Goal: Task Accomplishment & Management: Manage account settings

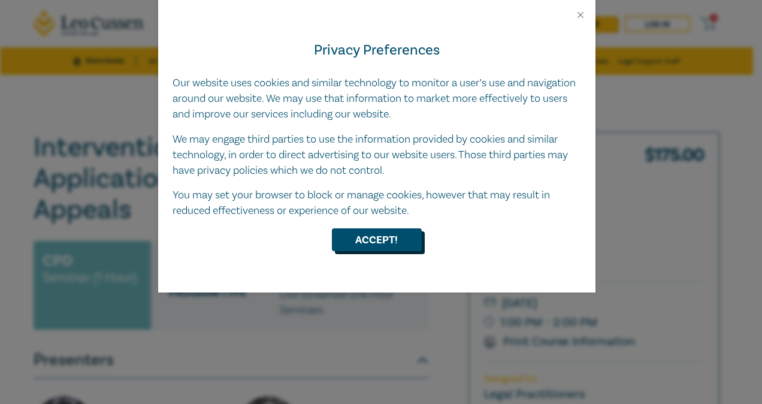
click at [379, 228] on button "Accept!" at bounding box center [377, 239] width 90 height 23
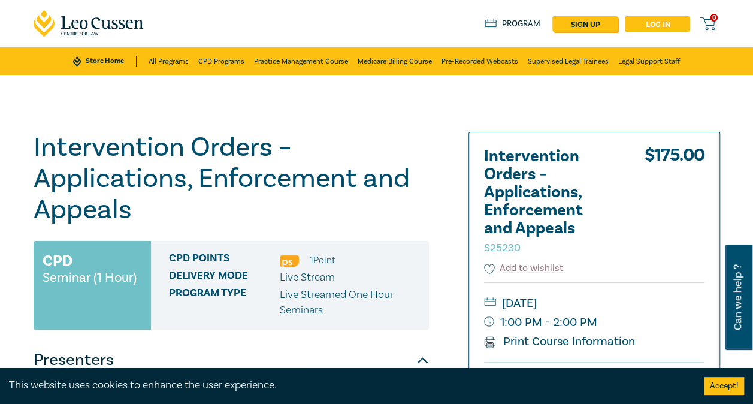
click at [650, 22] on link "Log in" at bounding box center [657, 24] width 65 height 16
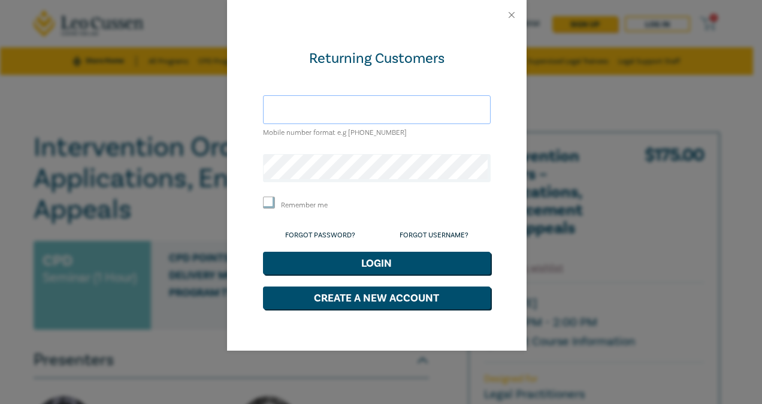
click at [346, 107] on input "text" at bounding box center [377, 109] width 228 height 29
type input "[EMAIL_ADDRESS][DOMAIN_NAME]"
click at [271, 197] on input "Remember me" at bounding box center [269, 202] width 12 height 12
checkbox input "true"
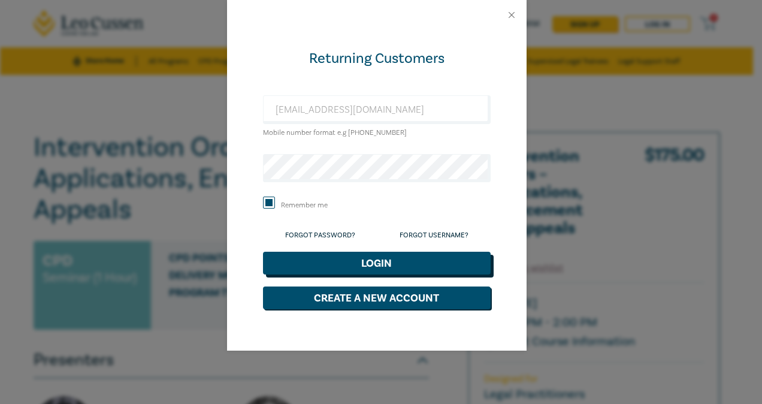
click at [419, 265] on button "Login" at bounding box center [377, 263] width 228 height 23
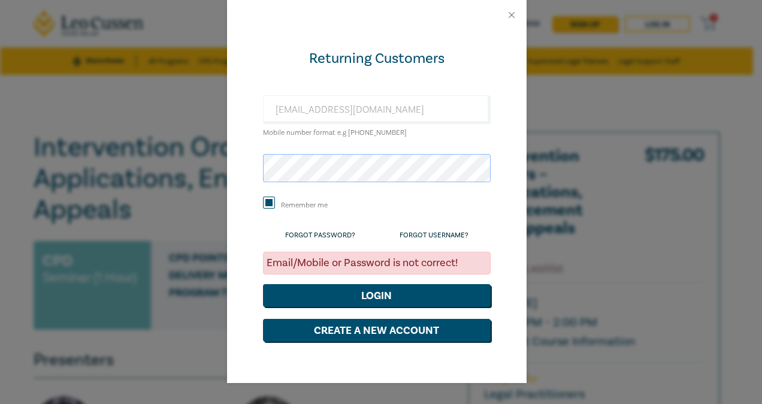
click at [193, 155] on div "Returning Customers [EMAIL_ADDRESS][DOMAIN_NAME] Mobile number format e.g [PHON…" at bounding box center [381, 202] width 762 height 404
click at [263, 284] on button "Login" at bounding box center [377, 295] width 228 height 23
click at [331, 233] on link "Forgot Password?" at bounding box center [320, 235] width 70 height 9
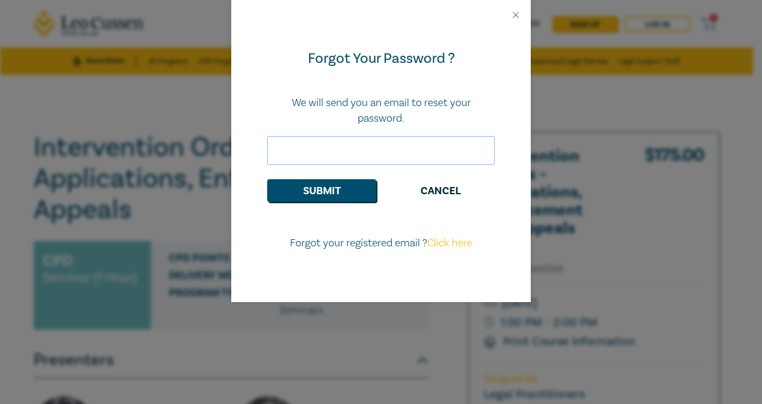
click at [355, 155] on input "email" at bounding box center [381, 150] width 228 height 29
type input "[EMAIL_ADDRESS][DOMAIN_NAME]"
click at [325, 195] on button "Submit" at bounding box center [321, 190] width 109 height 23
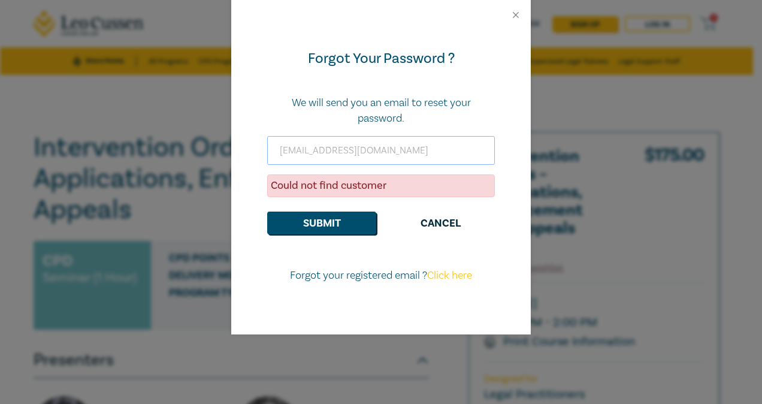
click at [380, 146] on input "[EMAIL_ADDRESS][DOMAIN_NAME]" at bounding box center [381, 150] width 228 height 29
click at [447, 227] on button "Cancel" at bounding box center [440, 222] width 109 height 23
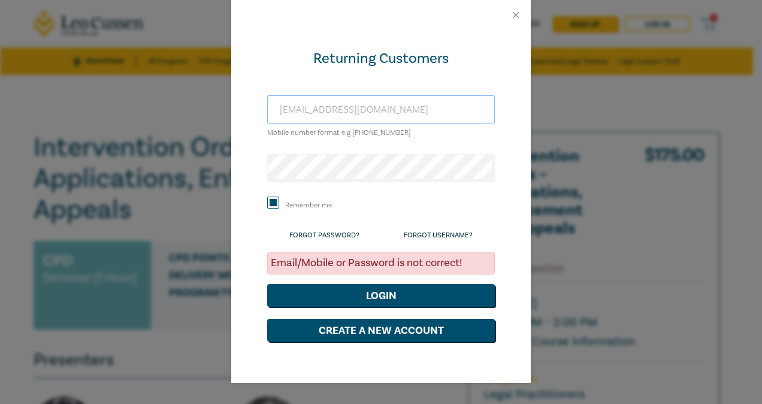
click at [398, 105] on input "[EMAIL_ADDRESS][DOMAIN_NAME]" at bounding box center [381, 109] width 228 height 29
drag, startPoint x: 254, startPoint y: 100, endPoint x: 118, endPoint y: 95, distance: 136.1
click at [118, 95] on div "Returning Customers [EMAIL_ADDRESS][DOMAIN_NAME] Mobile number format e.g [PHON…" at bounding box center [381, 202] width 762 height 404
type input "0490188796"
click at [107, 164] on div "Returning Customers [PHONE_NUMBER] Mobile number format e.g [PHONE_NUMBER] Reme…" at bounding box center [381, 202] width 762 height 404
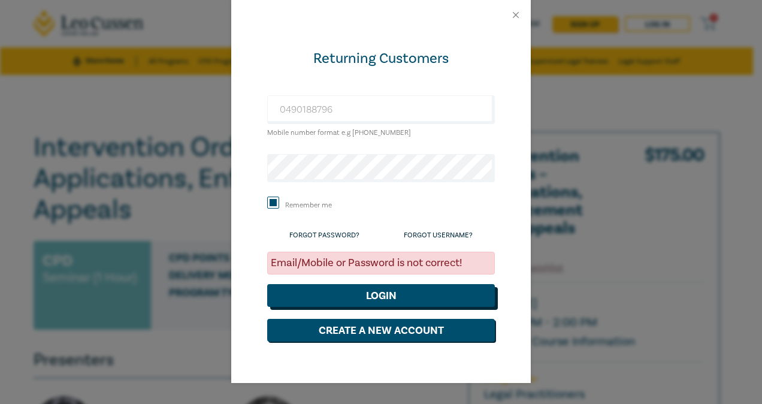
click at [425, 292] on button "Login" at bounding box center [381, 295] width 228 height 23
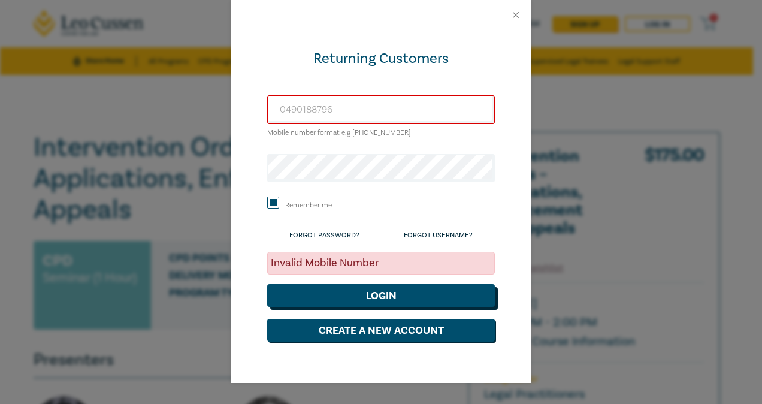
click at [356, 295] on button "Login" at bounding box center [381, 295] width 228 height 23
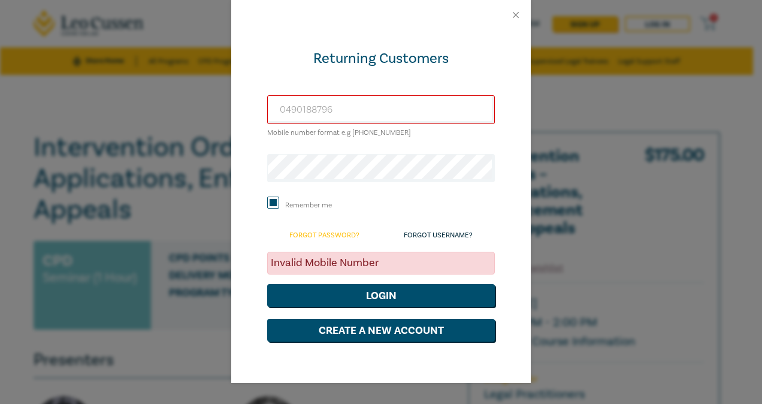
click at [343, 231] on link "Forgot Password?" at bounding box center [324, 235] width 70 height 9
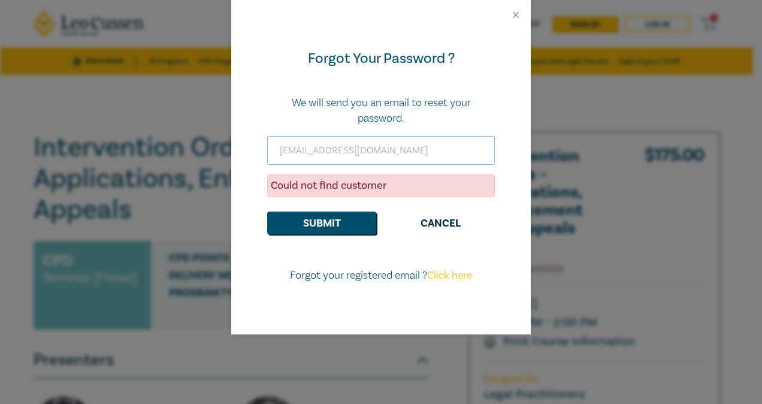
click at [341, 138] on input "[EMAIL_ADDRESS][DOMAIN_NAME]" at bounding box center [381, 150] width 228 height 29
drag, startPoint x: 449, startPoint y: 148, endPoint x: 62, endPoint y: 179, distance: 388.8
click at [62, 179] on div "Forgot Your Password ? We will send you an email to reset your password. [EMAIL…" at bounding box center [381, 202] width 762 height 404
type input "0490188796"
click at [267, 211] on button "Submit" at bounding box center [321, 222] width 109 height 23
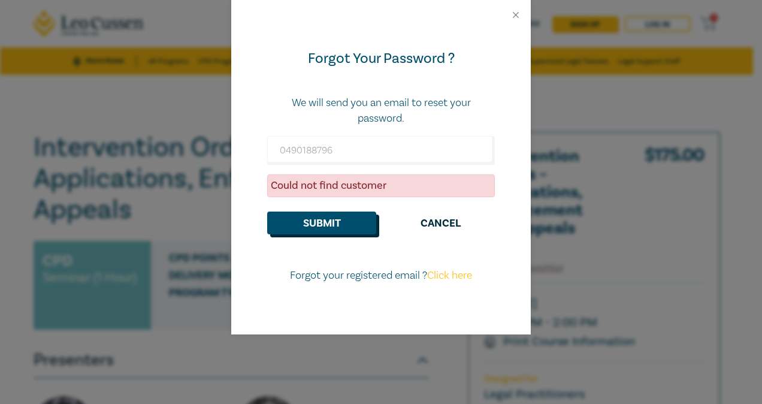
click at [324, 223] on button "Submit" at bounding box center [321, 222] width 109 height 23
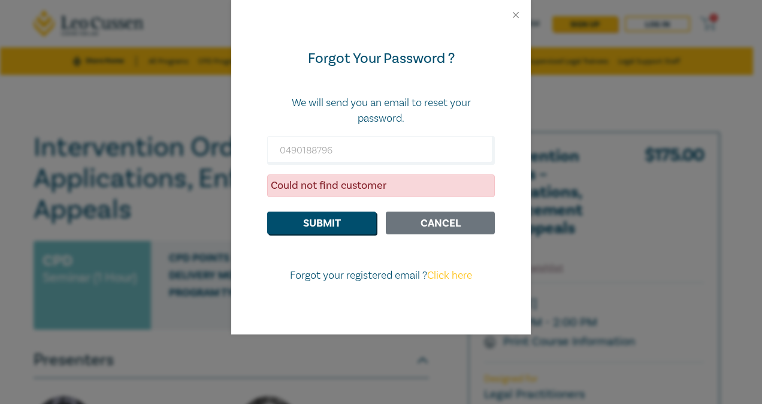
click at [428, 217] on button "Cancel" at bounding box center [440, 222] width 109 height 23
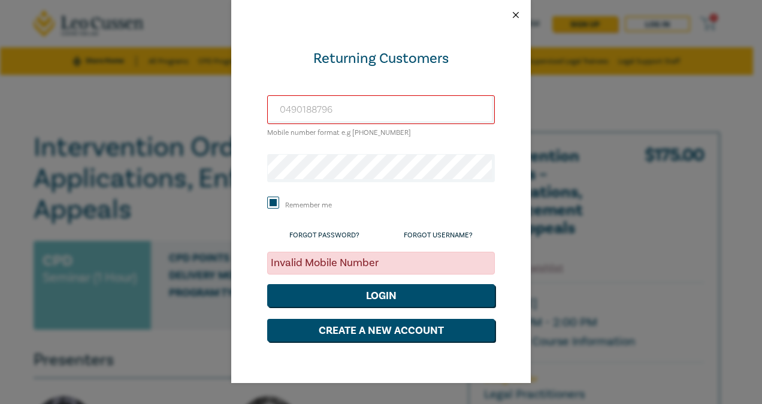
click at [516, 14] on button "Close" at bounding box center [515, 15] width 11 height 11
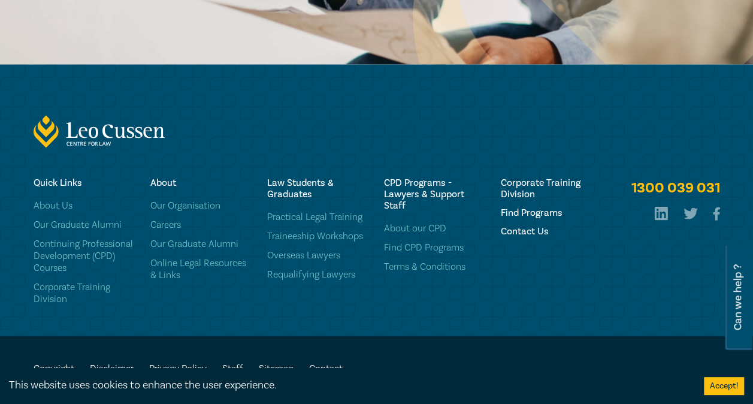
scroll to position [1218, 0]
